Goal: Information Seeking & Learning: Check status

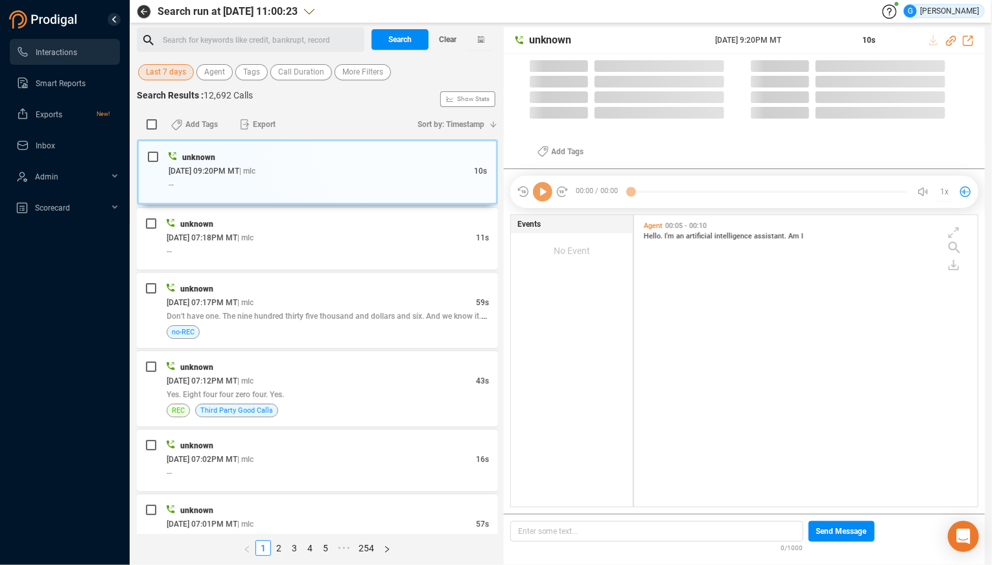
scroll to position [281, 333]
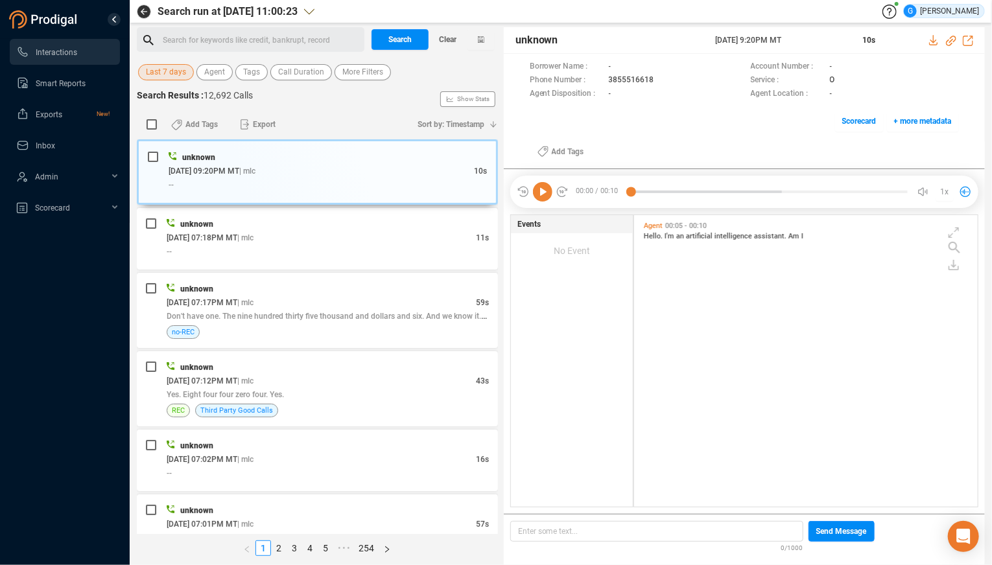
click at [156, 71] on span "Last 7 days" at bounding box center [166, 72] width 40 height 16
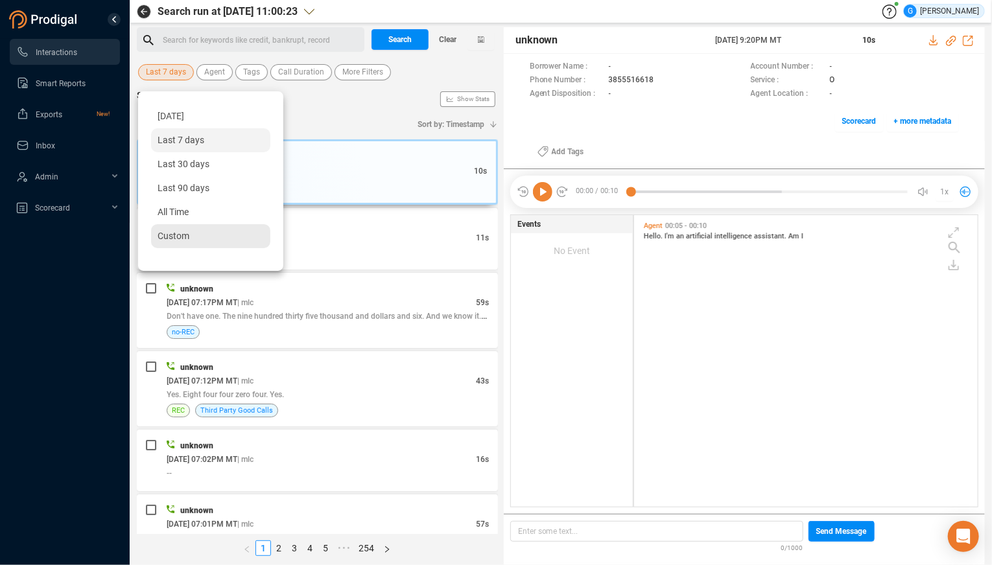
click at [177, 240] on span "Custom" at bounding box center [174, 236] width 32 height 10
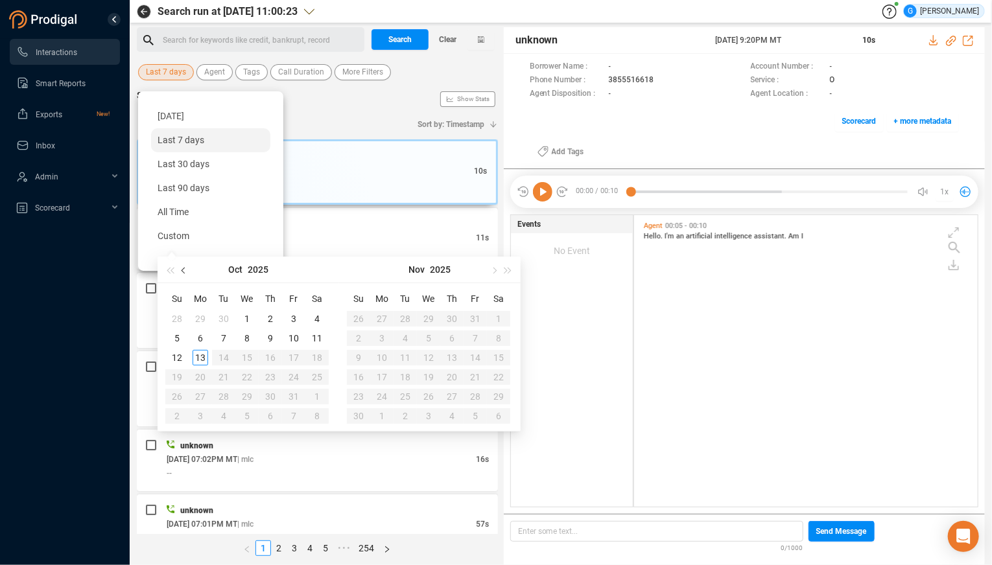
click at [184, 271] on span "button" at bounding box center [185, 270] width 6 height 6
type input "[DATE]"
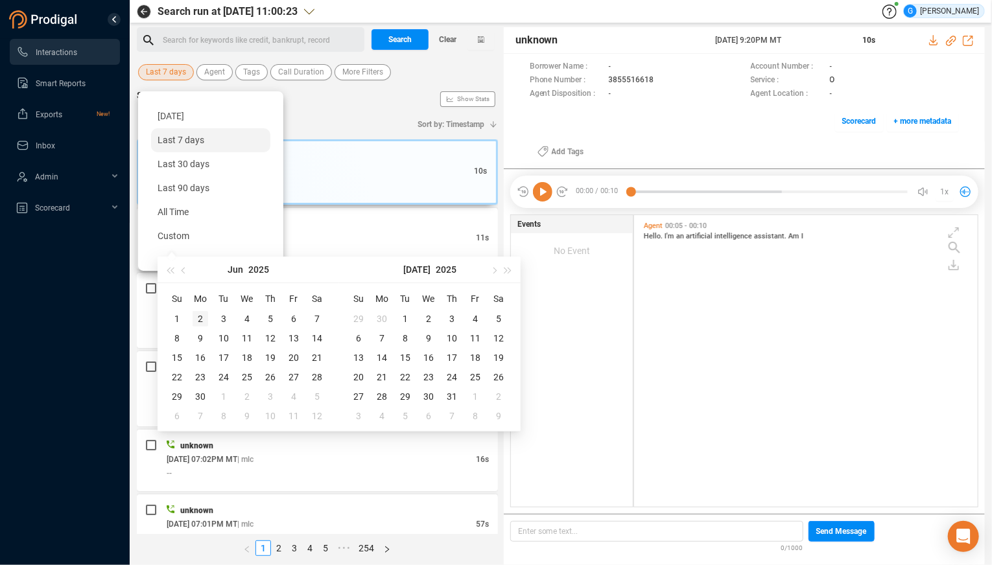
click at [204, 320] on div "2" at bounding box center [201, 319] width 16 height 16
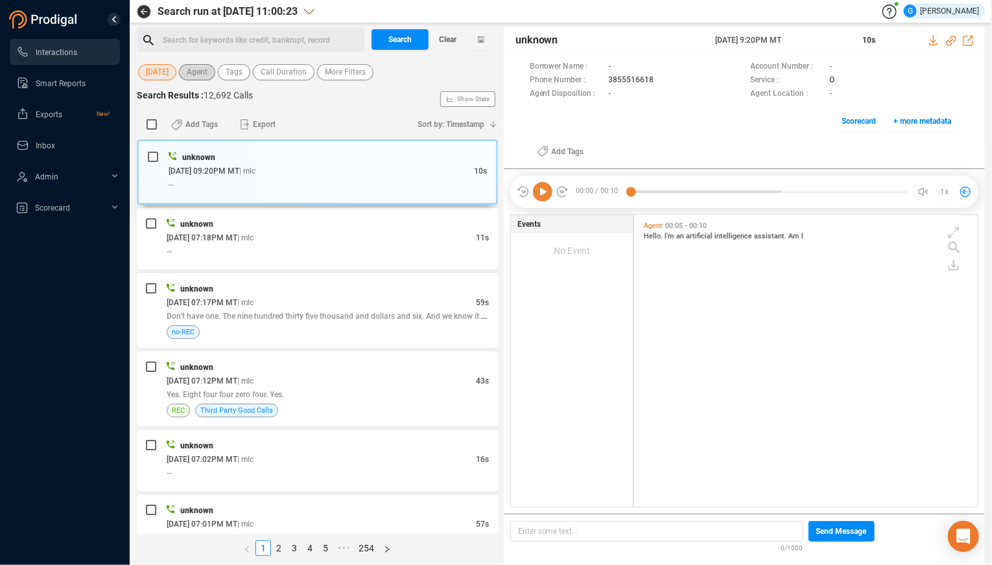
click at [195, 77] on span "Agent" at bounding box center [197, 72] width 21 height 16
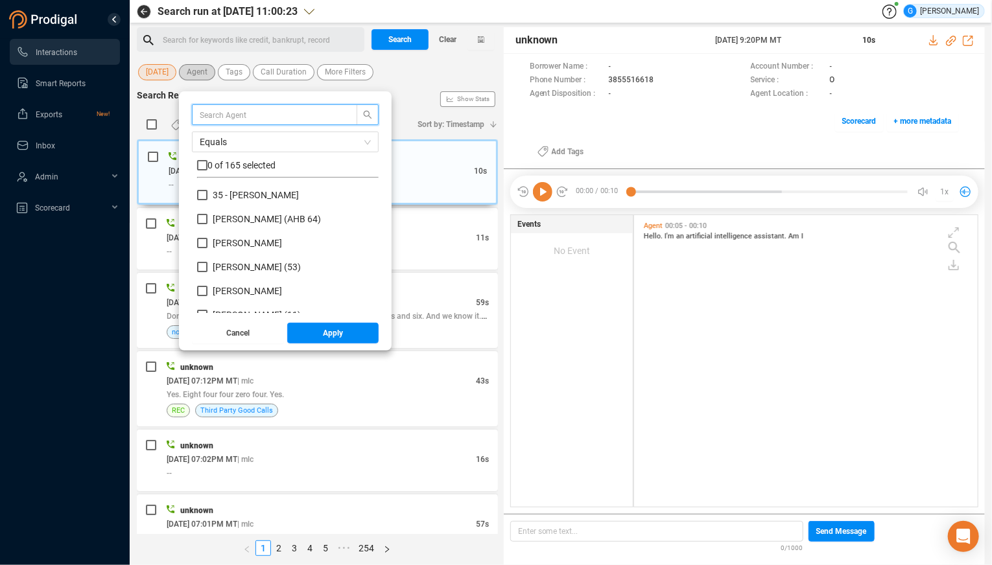
scroll to position [113, 171]
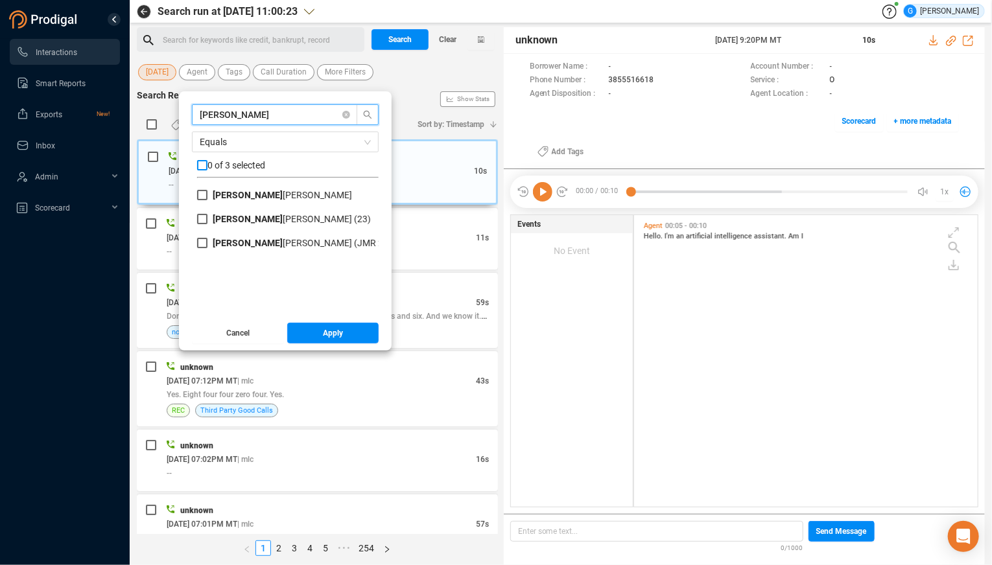
type input "[PERSON_NAME]"
click at [204, 169] on input "checkbox" at bounding box center [202, 165] width 10 height 10
checkbox input "true"
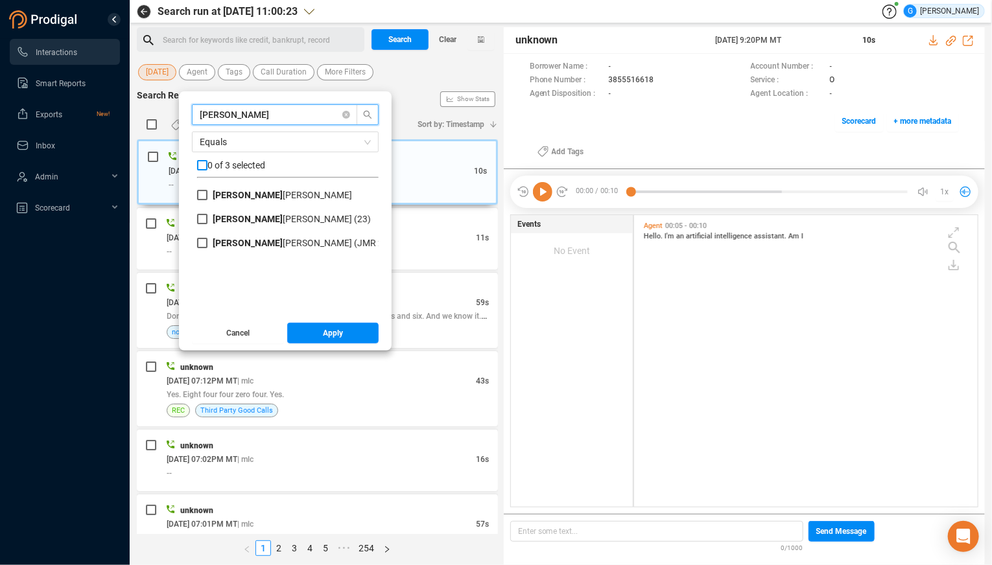
checkbox input "true"
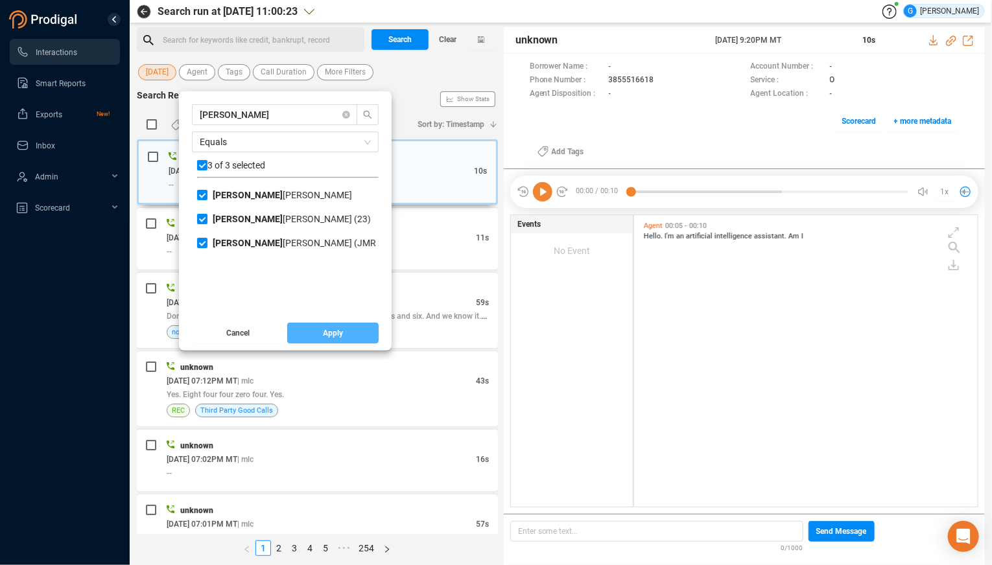
click at [320, 333] on button "Apply" at bounding box center [333, 333] width 92 height 21
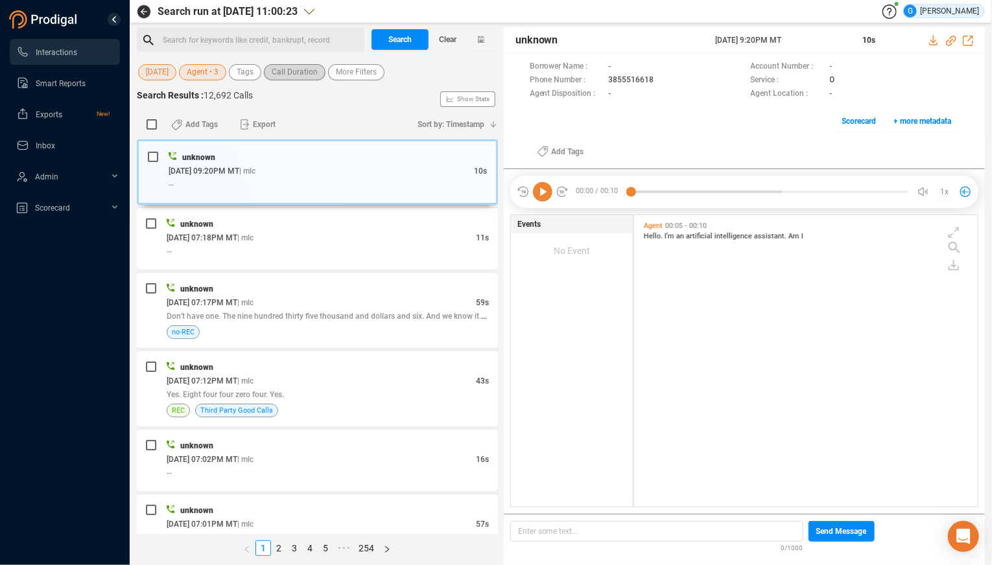
click at [288, 75] on span "Call Duration" at bounding box center [295, 72] width 46 height 16
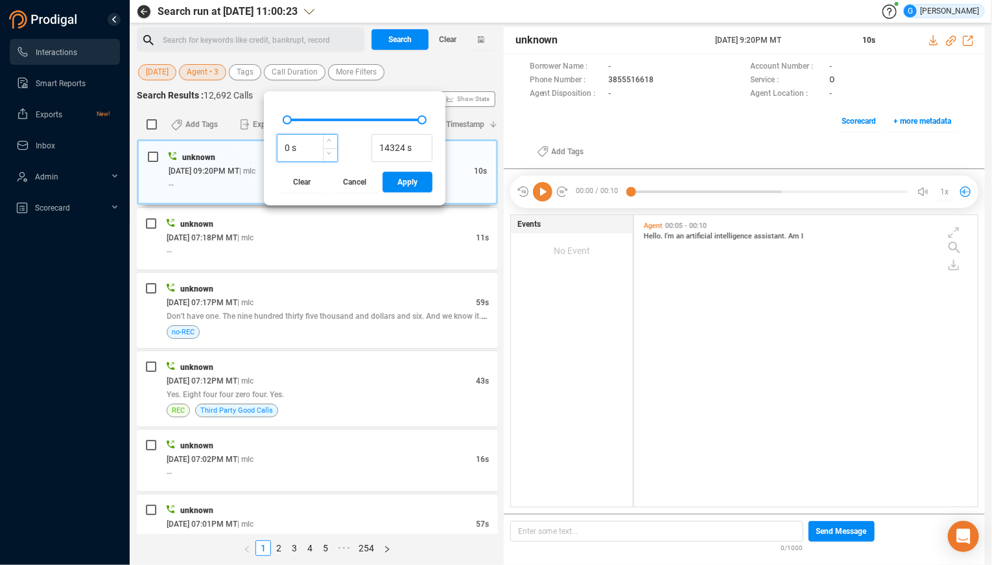
drag, startPoint x: 287, startPoint y: 147, endPoint x: 277, endPoint y: 149, distance: 10.1
click at [278, 149] on input "0 s" at bounding box center [308, 148] width 60 height 19
type input "500 s"
click at [405, 189] on span "Apply" at bounding box center [407, 182] width 20 height 21
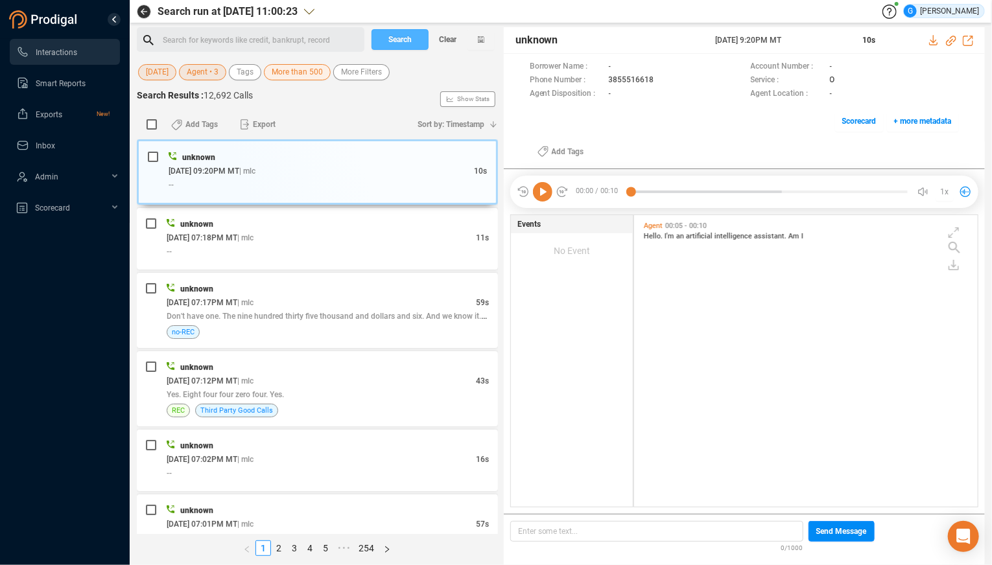
click at [410, 41] on span "Search" at bounding box center [399, 39] width 23 height 21
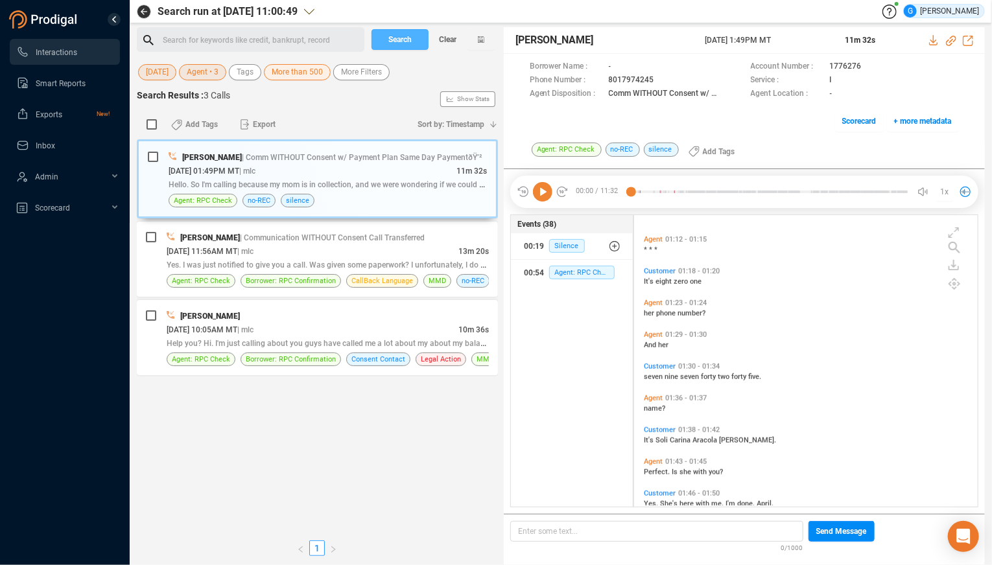
scroll to position [0, 0]
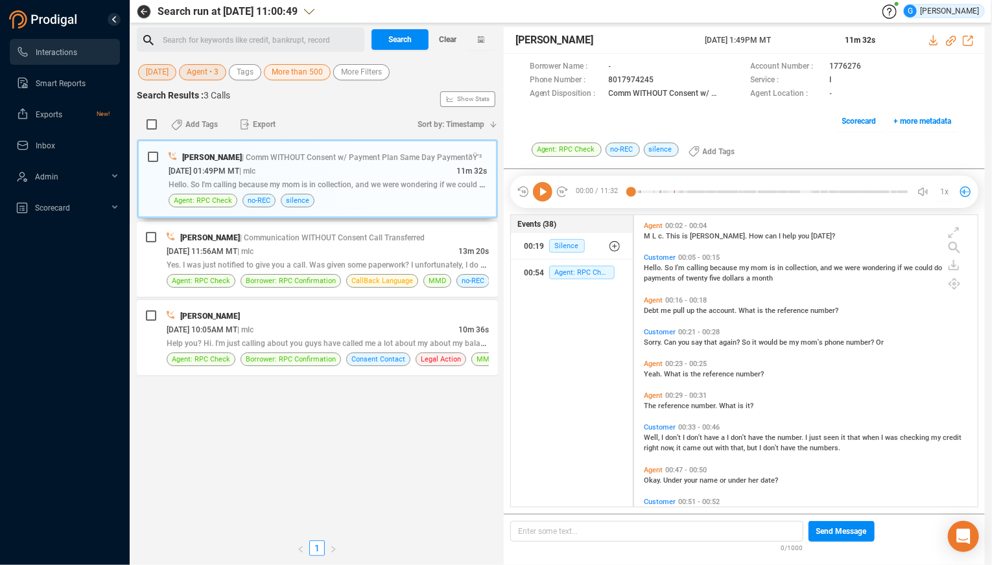
click at [351, 493] on div "[PERSON_NAME] | Comm WITHOUT Consent w/ Payment Plan Same Day PaymentðŸ’² [DATE…" at bounding box center [317, 336] width 361 height 395
